Goal: Register for event/course

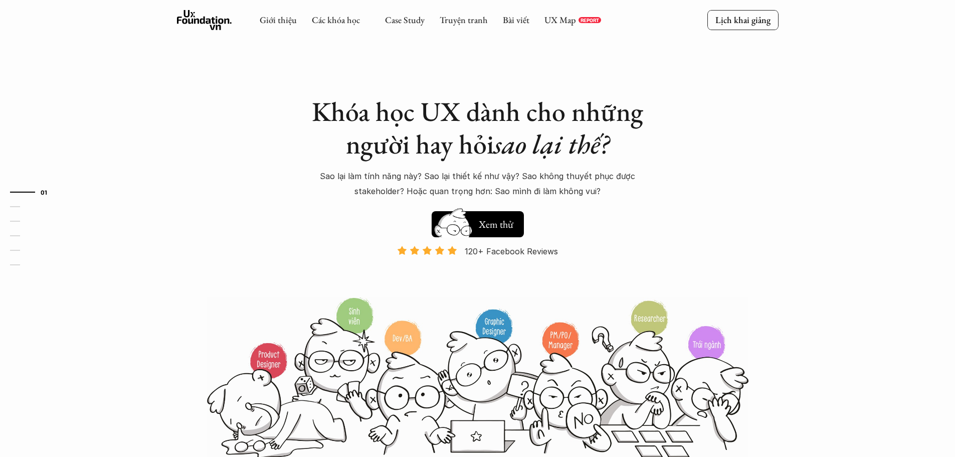
click at [322, 16] on link "Các khóa học" at bounding box center [336, 20] width 48 height 12
click at [368, 21] on icon at bounding box center [366, 20] width 8 height 8
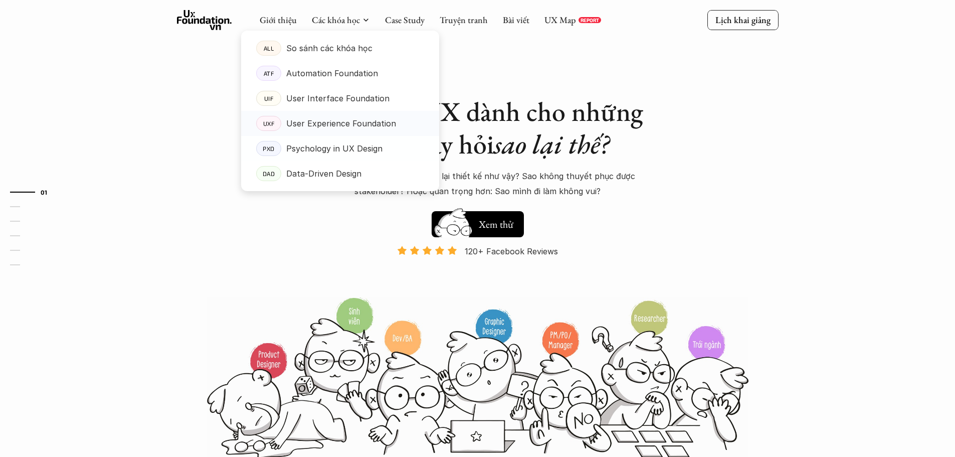
click at [339, 123] on p "User Experience Foundation" at bounding box center [341, 123] width 110 height 15
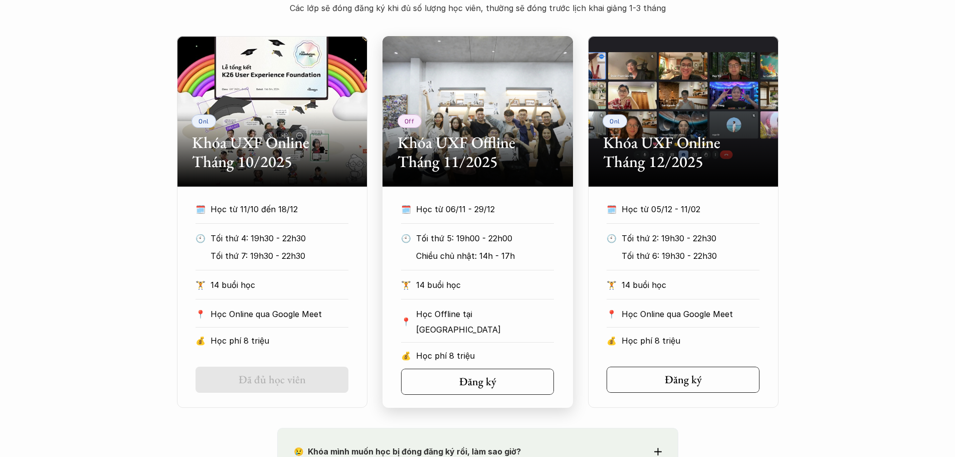
scroll to position [501, 0]
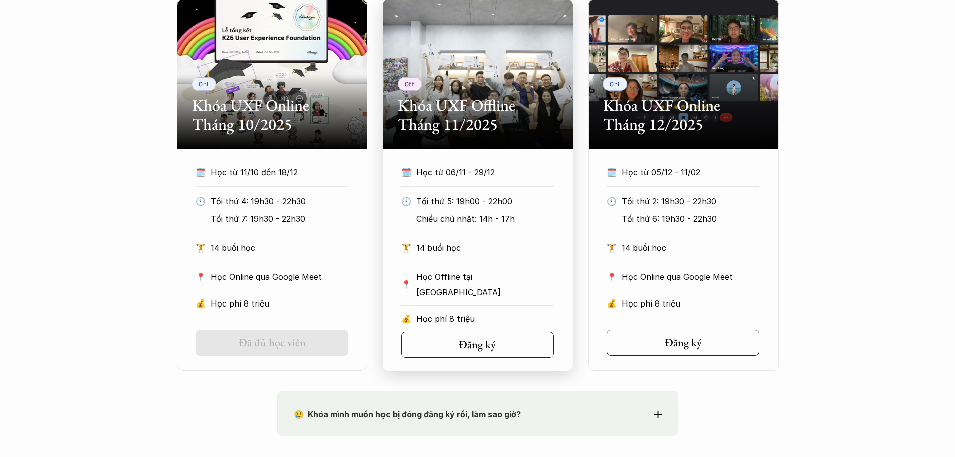
click at [455, 243] on p "14 buổi học" at bounding box center [485, 247] width 138 height 15
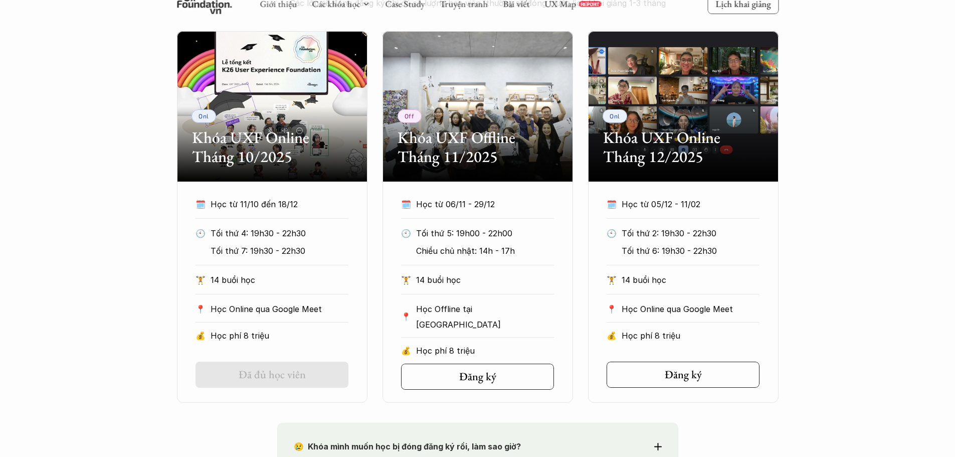
scroll to position [451, 0]
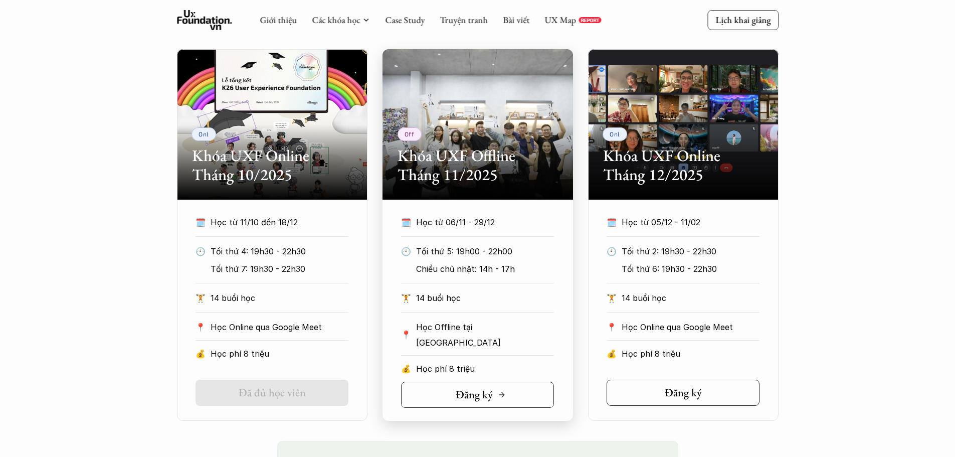
click at [508, 386] on link "Đăng ký" at bounding box center [477, 395] width 153 height 26
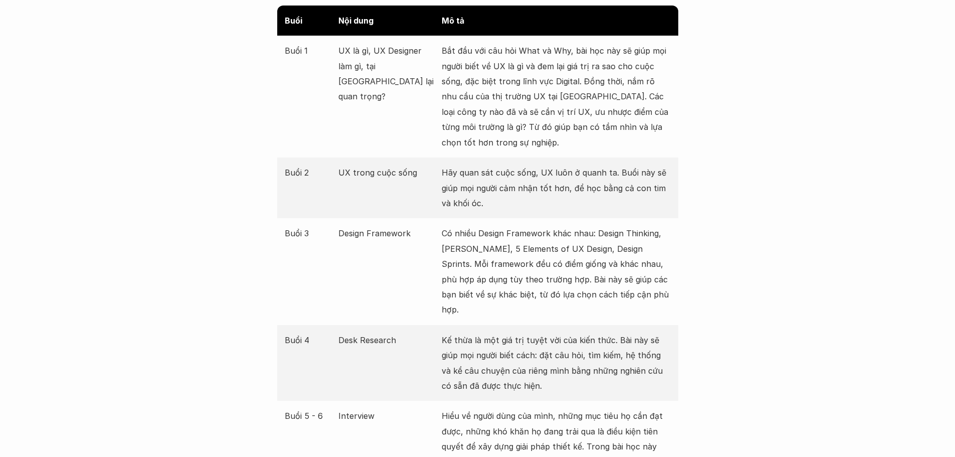
scroll to position [1203, 0]
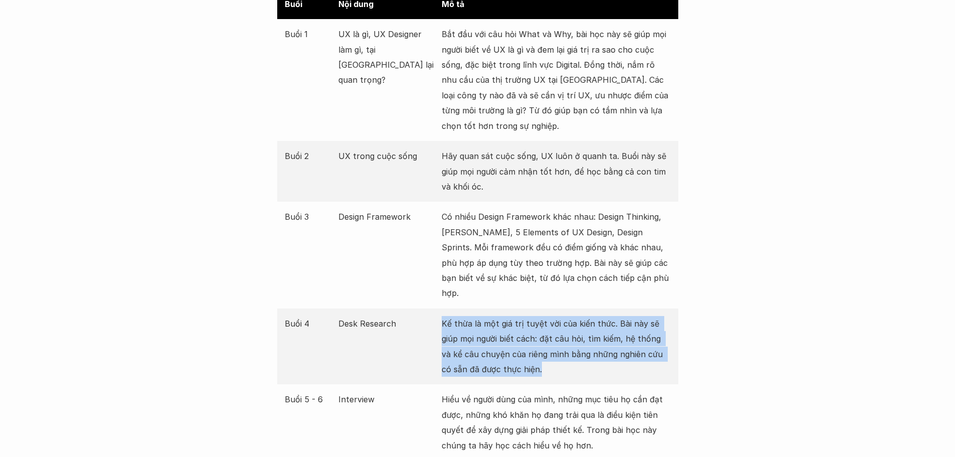
drag, startPoint x: 436, startPoint y: 305, endPoint x: 549, endPoint y: 358, distance: 123.8
click at [549, 358] on div "Buổi 4 Desk Research Kế thừa là một giá trị tuyệt vời của kiến thức. Bài này sẽ…" at bounding box center [477, 346] width 401 height 76
click at [573, 349] on p "Kế thừa là một giá trị tuyệt vời của kiến thức. Bài này sẽ giúp mọi người biết …" at bounding box center [556, 346] width 229 height 61
drag, startPoint x: 488, startPoint y: 343, endPoint x: 442, endPoint y: 300, distance: 62.8
click at [442, 316] on p "Kế thừa là một giá trị tuyệt vời của kiến thức. Bài này sẽ giúp mọi người biết …" at bounding box center [556, 346] width 229 height 61
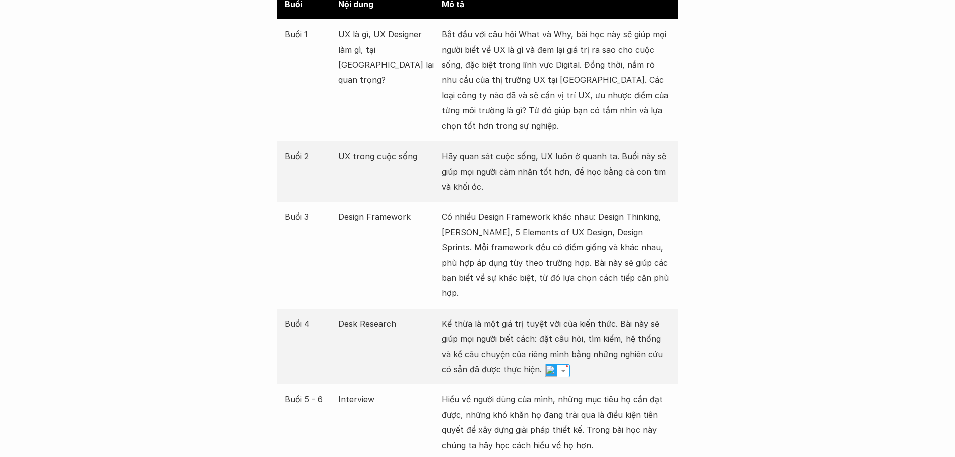
click at [427, 316] on p "Desk Research" at bounding box center [387, 323] width 98 height 15
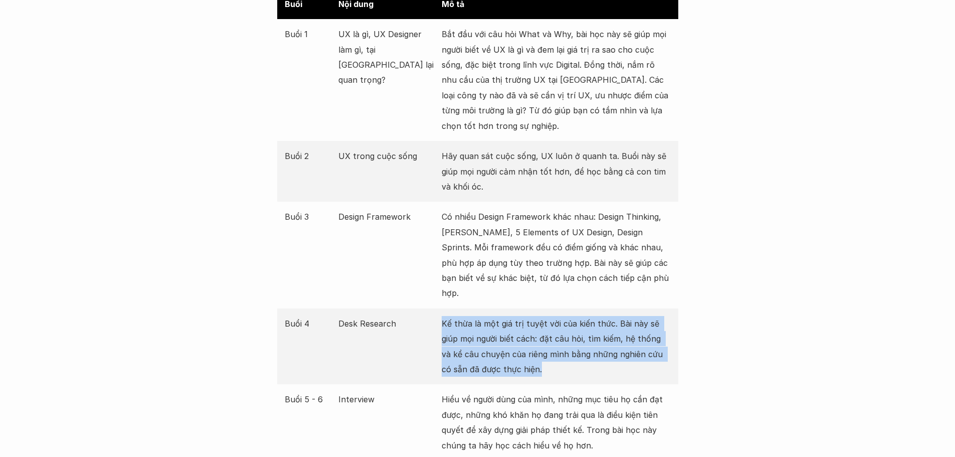
drag, startPoint x: 427, startPoint y: 308, endPoint x: 545, endPoint y: 358, distance: 127.4
click at [545, 358] on div "Buổi 4 Desk Research Kế thừa là một giá trị tuyệt vời của kiến thức. Bài này sẽ…" at bounding box center [477, 346] width 401 height 76
click at [552, 355] on p "Kế thừa là một giá trị tuyệt vời của kiến thức. Bài này sẽ giúp mọi người biết …" at bounding box center [556, 346] width 229 height 61
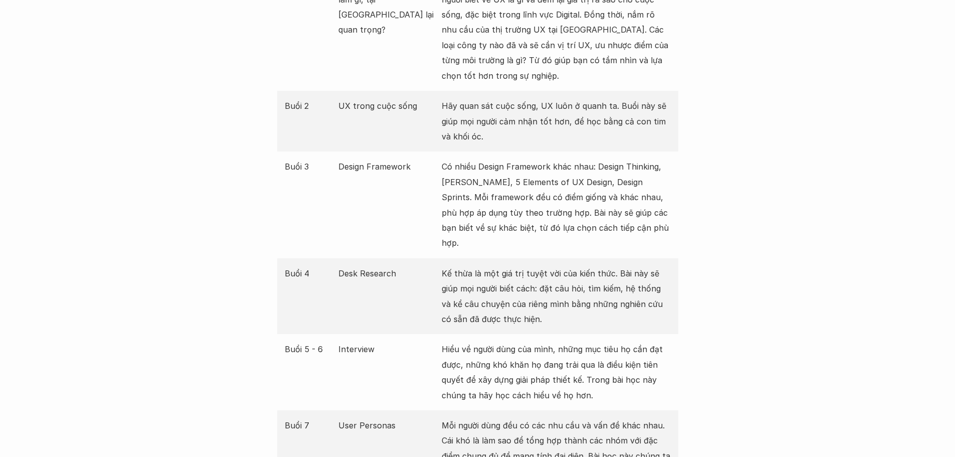
scroll to position [1354, 0]
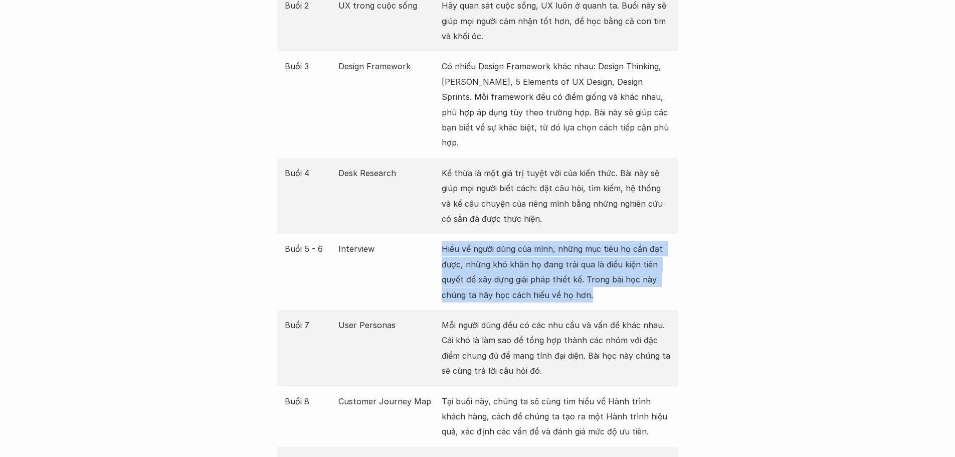
drag, startPoint x: 429, startPoint y: 234, endPoint x: 624, endPoint y: 293, distance: 203.3
click at [624, 293] on div "Buổi 5 - 6 Interview Hiểu về người dùng của mình, những mục tiêu họ cần đạt đượ…" at bounding box center [477, 272] width 401 height 76
click at [636, 277] on p "Hiểu về người dùng của mình, những mục tiêu họ cần đạt được, những khó khăn họ …" at bounding box center [556, 271] width 229 height 61
drag, startPoint x: 552, startPoint y: 273, endPoint x: 410, endPoint y: 240, distance: 145.2
click at [411, 234] on div "Buổi 5 - 6 Interview Hiểu về người dùng của mình, những mục tiêu họ cần đạt đượ…" at bounding box center [477, 272] width 401 height 76
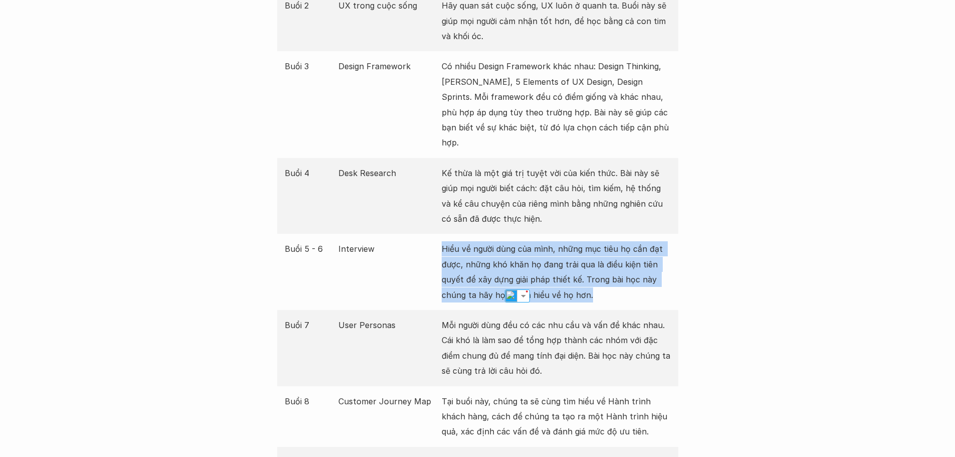
click at [404, 257] on div "Buổi 5 - 6 Interview Hiểu về người dùng của mình, những mục tiêu họ cần đạt đượ…" at bounding box center [477, 272] width 401 height 76
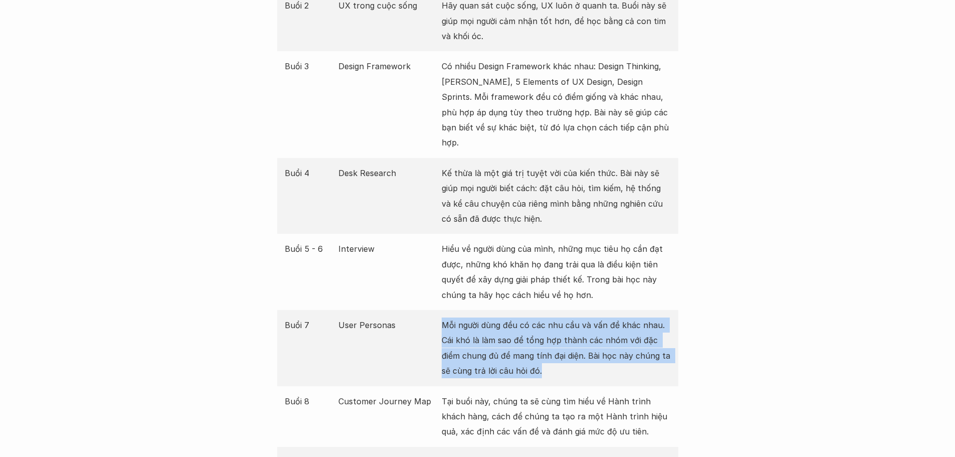
drag, startPoint x: 439, startPoint y: 311, endPoint x: 553, endPoint y: 369, distance: 127.6
click at [553, 369] on div "Buổi 7 User Personas Mỗi người dùng đều có các nhu cầu và vấn đề khác nhau. Cái…" at bounding box center [477, 348] width 401 height 76
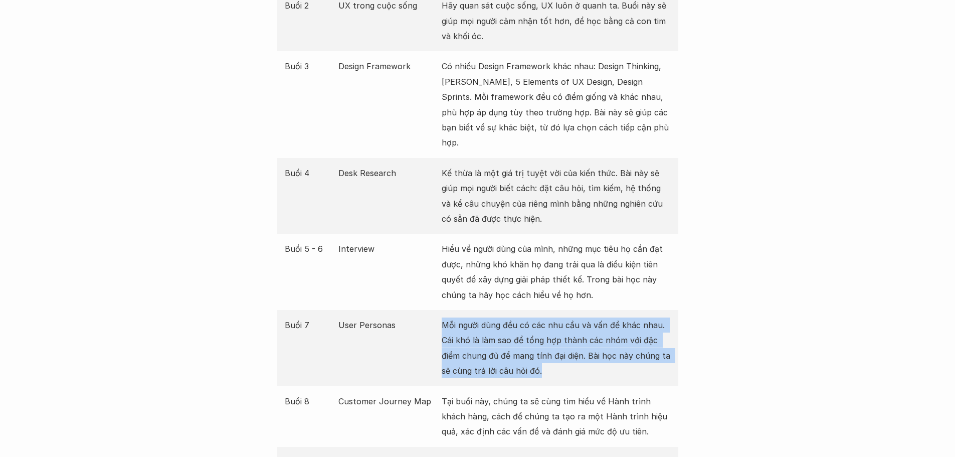
drag, startPoint x: 552, startPoint y: 353, endPoint x: 409, endPoint y: 299, distance: 153.1
click at [409, 310] on div "Buổi 7 User Personas Mỗi người dùng đều có các nhu cầu và vấn đề khác nhau. Cái…" at bounding box center [477, 348] width 401 height 76
click at [399, 320] on div "Buổi 7 User Personas Mỗi người dùng đều có các nhu cầu và vấn đề khác nhau. Cái…" at bounding box center [477, 348] width 401 height 76
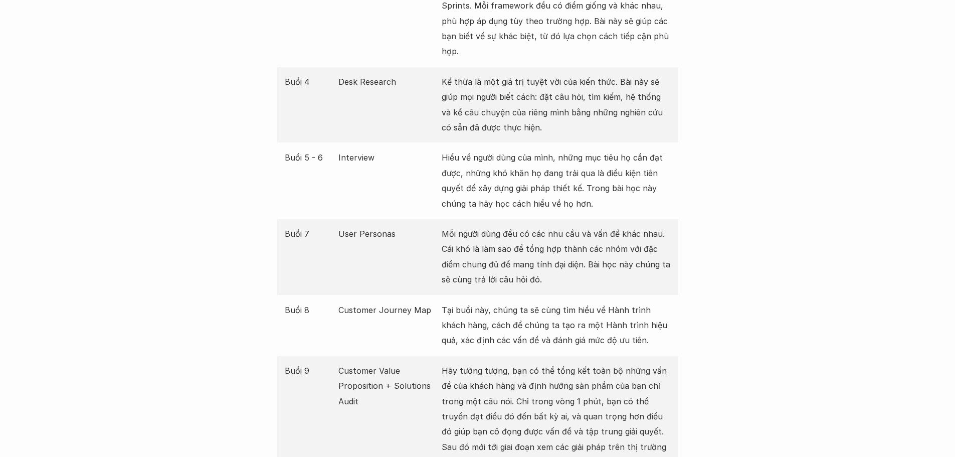
scroll to position [1454, 0]
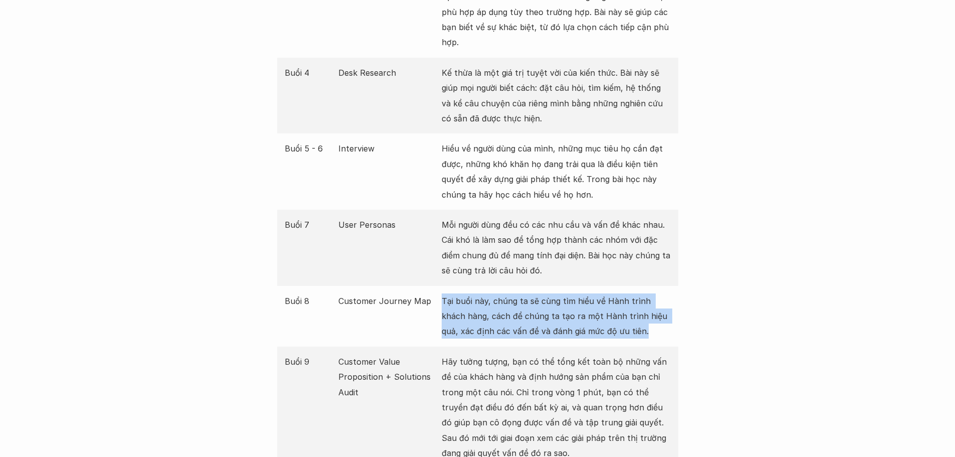
drag, startPoint x: 440, startPoint y: 286, endPoint x: 642, endPoint y: 330, distance: 206.9
click at [642, 330] on div "Buổi 8 Customer Journey Map Tại buổi này, chúng ta sẽ cùng tìm hiểu về Hành trì…" at bounding box center [477, 316] width 401 height 61
click at [656, 324] on div "Buổi 8 Customer Journey Map Tại buổi này, chúng ta sẽ cùng tìm hiểu về Hành trì…" at bounding box center [477, 316] width 401 height 61
drag, startPoint x: 636, startPoint y: 319, endPoint x: 422, endPoint y: 285, distance: 217.4
click at [422, 286] on div "Buổi 8 Customer Journey Map Tại buổi này, chúng ta sẽ cùng tìm hiểu về Hành trì…" at bounding box center [477, 316] width 401 height 61
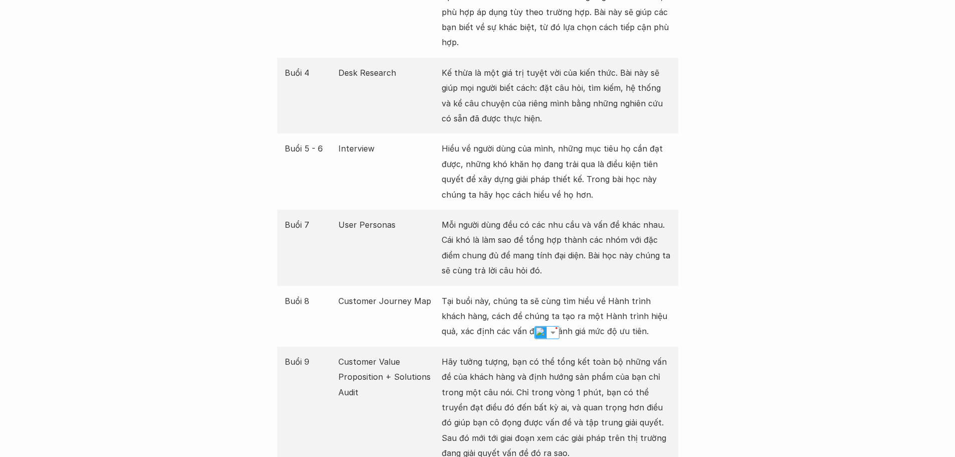
click at [440, 349] on div "Buổi 9 Customer Value Proposition + Solutions Audit Hãy tưởng tượng, bạn có thể…" at bounding box center [477, 407] width 401 height 122
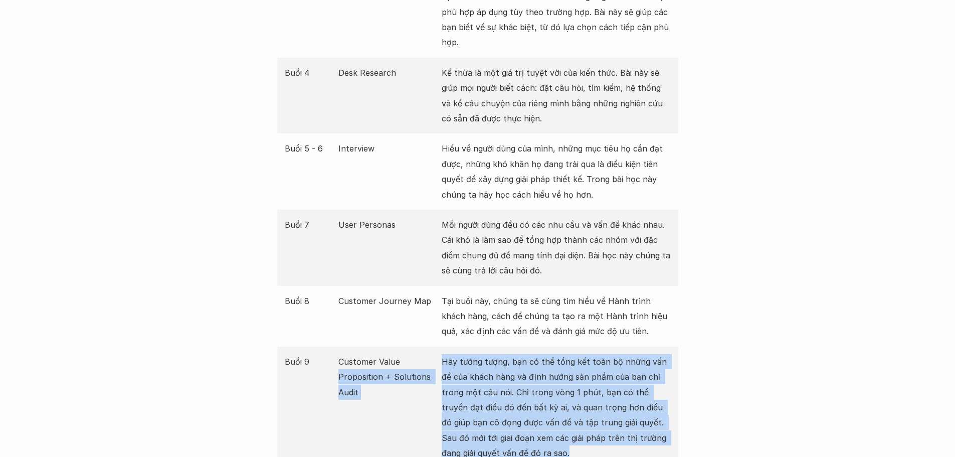
drag, startPoint x: 439, startPoint y: 341, endPoint x: 564, endPoint y: 445, distance: 162.0
click at [564, 445] on div "Buổi 9 Customer Value Proposition + Solutions Audit Hãy tưởng tượng, bạn có thể…" at bounding box center [477, 407] width 401 height 122
click at [533, 445] on p "Hãy tưởng tượng, bạn có thể tổng kết toàn bộ những vấn đề của khách hàng và địn…" at bounding box center [556, 407] width 229 height 107
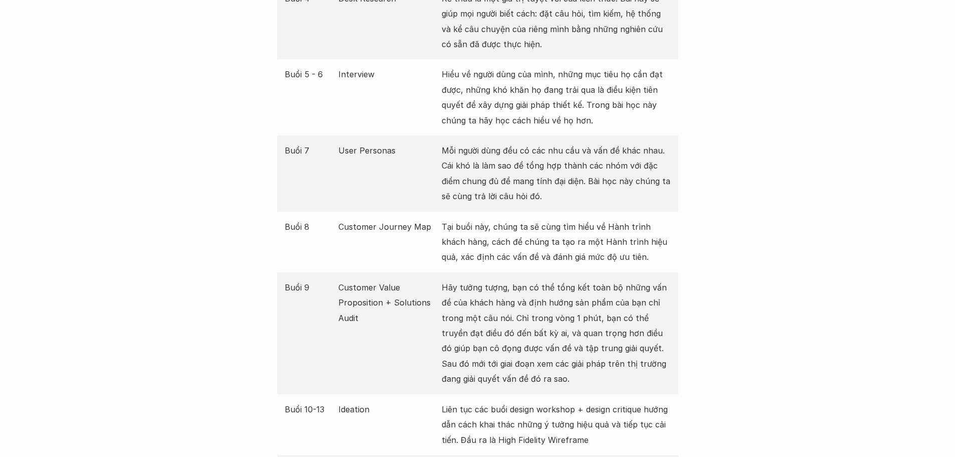
scroll to position [1655, 0]
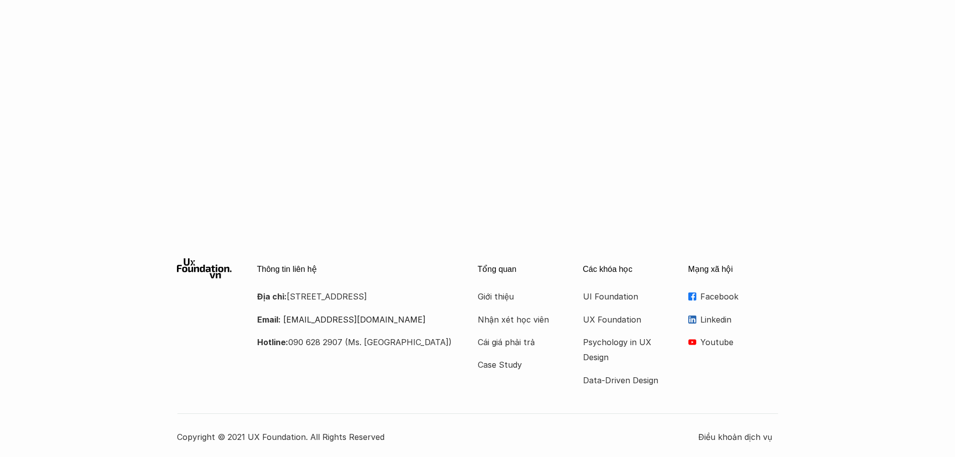
scroll to position [1667, 0]
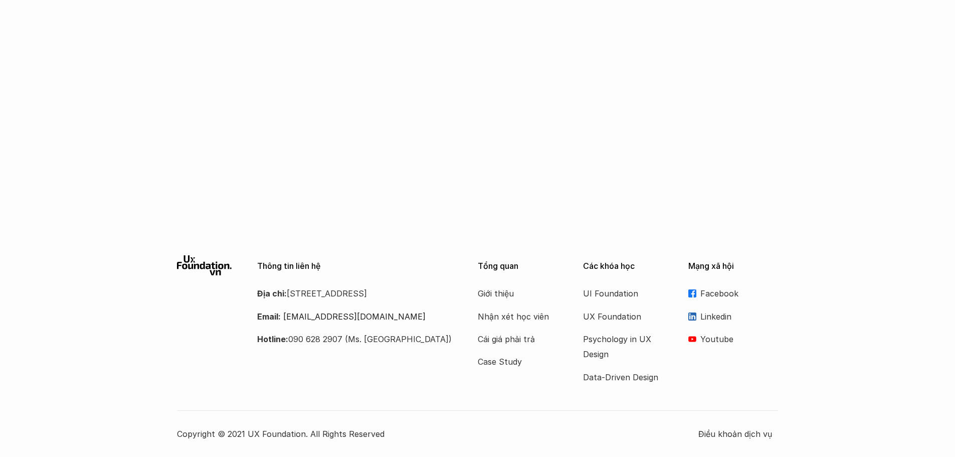
drag, startPoint x: 352, startPoint y: 306, endPoint x: 289, endPoint y: 297, distance: 63.4
click at [289, 297] on p "Địa chỉ: [STREET_ADDRESS]" at bounding box center [355, 293] width 196 height 15
copy p "[STREET_ADDRESS]"
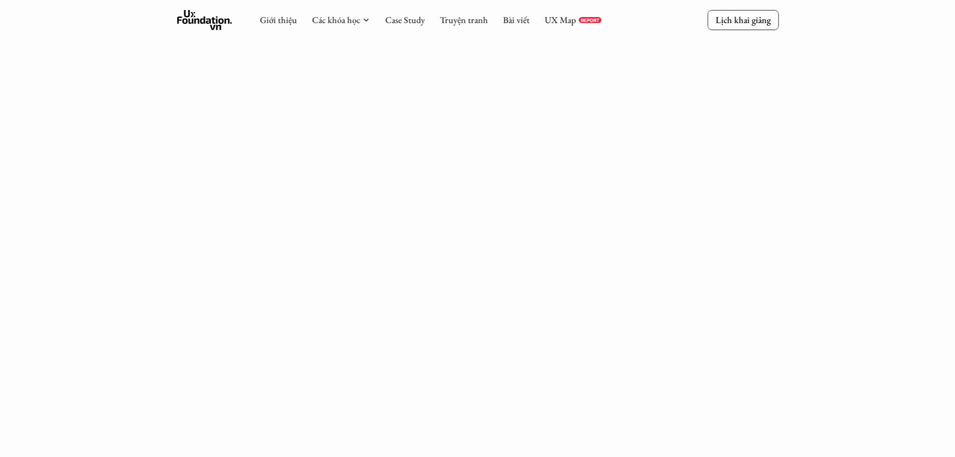
scroll to position [13, 0]
